Goal: Task Accomplishment & Management: Manage account settings

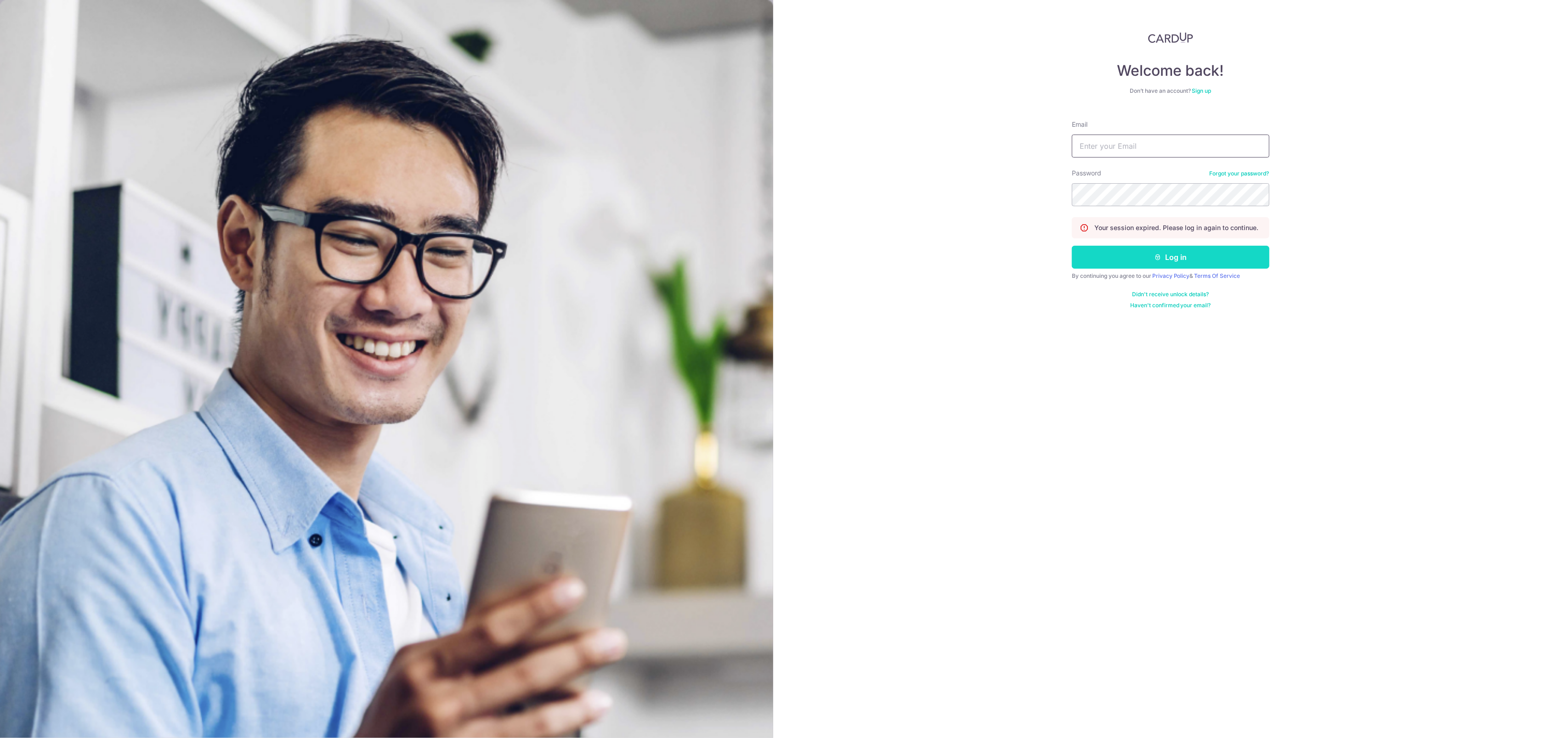
type input "[EMAIL_ADDRESS][DOMAIN_NAME]"
click at [1086, 249] on button "Log in" at bounding box center [1171, 257] width 198 height 23
